Goal: Task Accomplishment & Management: Manage account settings

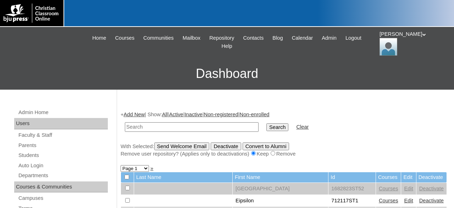
click at [180, 129] on input "text" at bounding box center [192, 127] width 134 height 10
type input "[PERSON_NAME]"
click at [266, 123] on input "Search" at bounding box center [277, 127] width 22 height 8
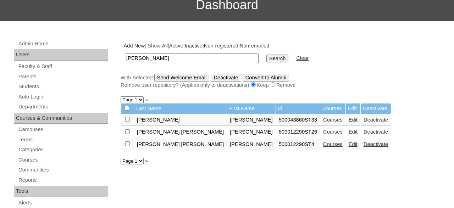
scroll to position [74, 0]
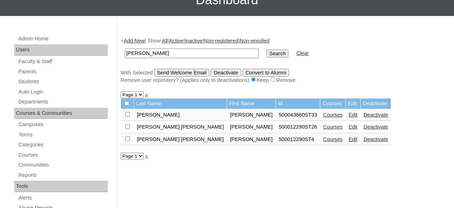
click at [349, 117] on link "Edit" at bounding box center [353, 115] width 9 height 6
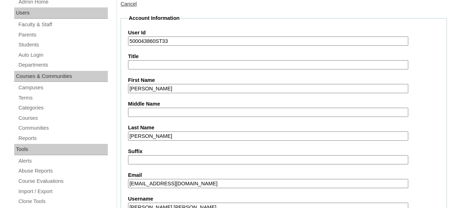
drag, startPoint x: 197, startPoint y: 184, endPoint x: 117, endPoint y: 182, distance: 80.2
drag, startPoint x: 197, startPoint y: 184, endPoint x: 123, endPoint y: 180, distance: 73.5
click at [128, 180] on input "stevecobb12550@aol.com" at bounding box center [268, 184] width 280 height 10
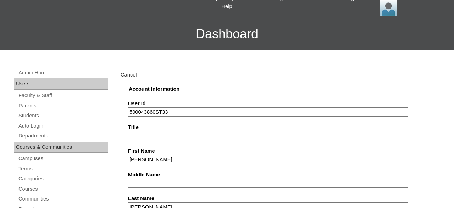
scroll to position [37, 0]
